Goal: Task Accomplishment & Management: Manage account settings

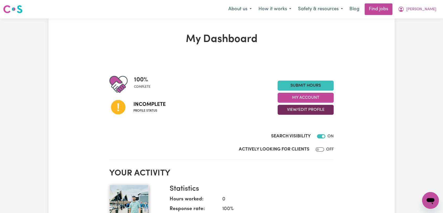
click at [308, 110] on button "View/Edit Profile" at bounding box center [306, 110] width 56 height 10
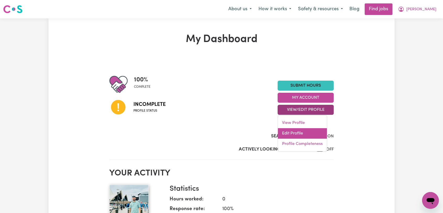
click at [301, 133] on link "Edit Profile" at bounding box center [302, 133] width 49 height 10
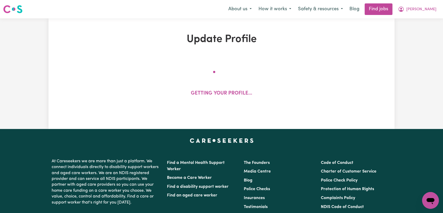
select select "[DEMOGRAPHIC_DATA]"
select select "[DEMOGRAPHIC_DATA] Work Visa"
select select "Studying a healthcare related degree or qualification"
select select "55"
select select "68"
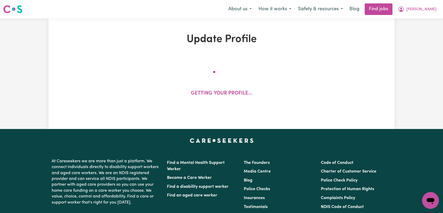
select select "82"
select select "110"
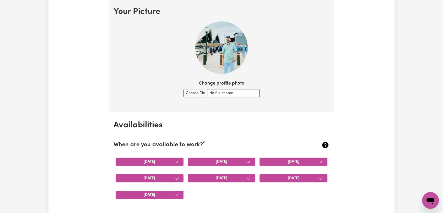
scroll to position [379, 0]
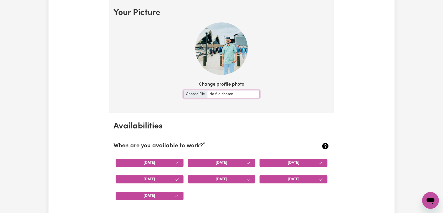
click at [199, 93] on input "Change profile photo" at bounding box center [222, 94] width 76 height 8
type input "C:\fakepath\[PERSON_NAME] - Picture.jpeg"
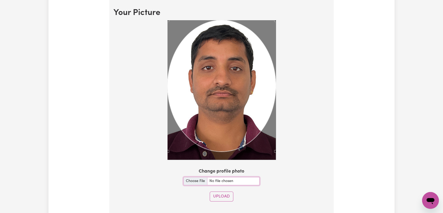
click at [300, 208] on section "Your Picture Change profile photo Upload" at bounding box center [221, 106] width 224 height 214
drag, startPoint x: 227, startPoint y: 194, endPoint x: 250, endPoint y: 187, distance: 25.0
click at [229, 195] on button "Upload" at bounding box center [222, 196] width 24 height 10
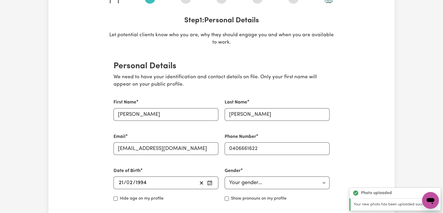
scroll to position [0, 0]
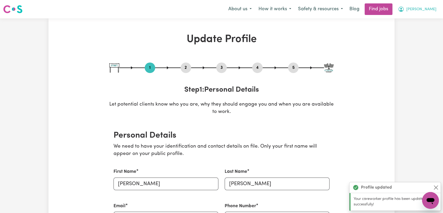
click at [431, 9] on span "[PERSON_NAME]" at bounding box center [421, 10] width 30 height 6
click at [423, 41] on link "Logout" at bounding box center [418, 40] width 41 height 10
